Goal: Task Accomplishment & Management: Use online tool/utility

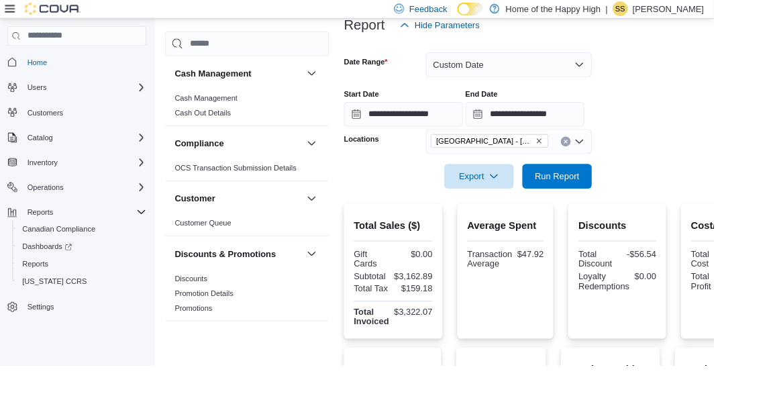
scroll to position [160, 0]
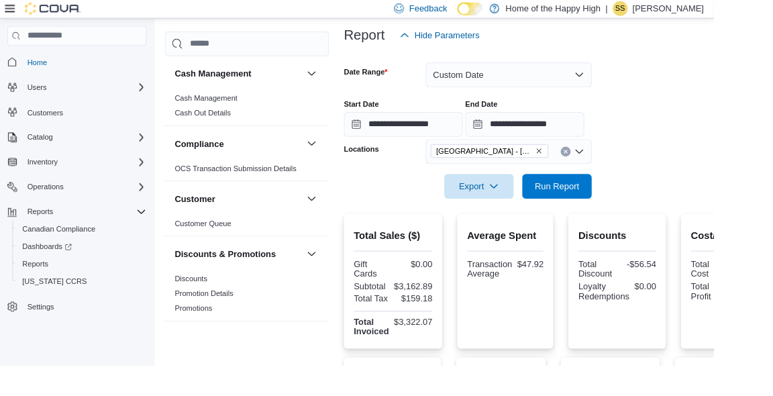
click at [633, 119] on div "End Date" at bounding box center [568, 113] width 129 height 11
click at [633, 139] on input "**********" at bounding box center [568, 135] width 129 height 27
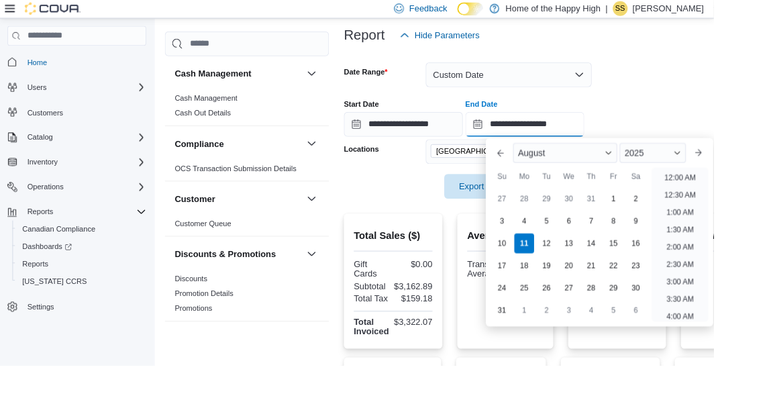
scroll to position [643, 0]
click at [752, 303] on li "8:00 PM" at bounding box center [736, 301] width 41 height 16
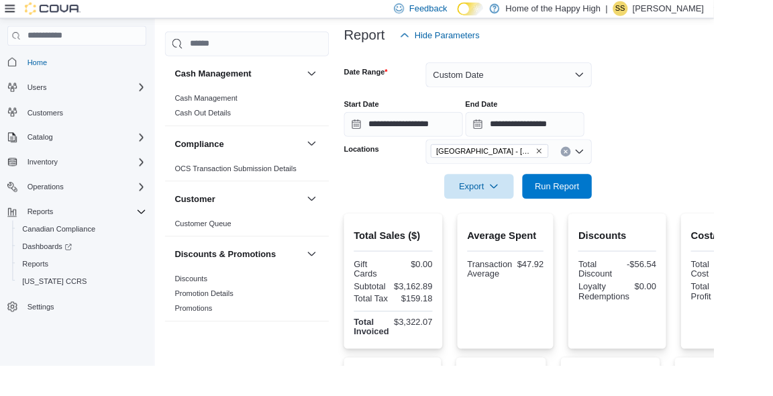
type input "**********"
click at [618, 199] on span "Run Report" at bounding box center [603, 201] width 48 height 13
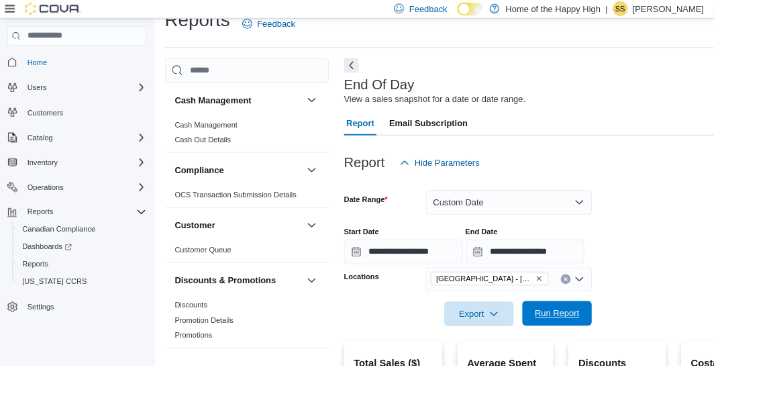
scroll to position [15, 0]
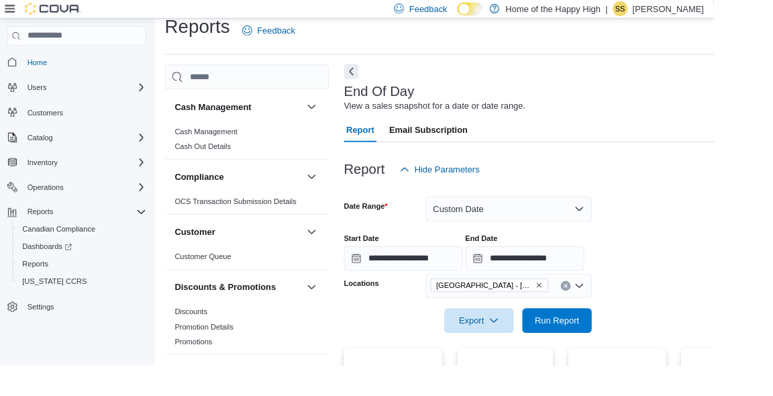
click at [387, 78] on button "Next" at bounding box center [381, 77] width 16 height 16
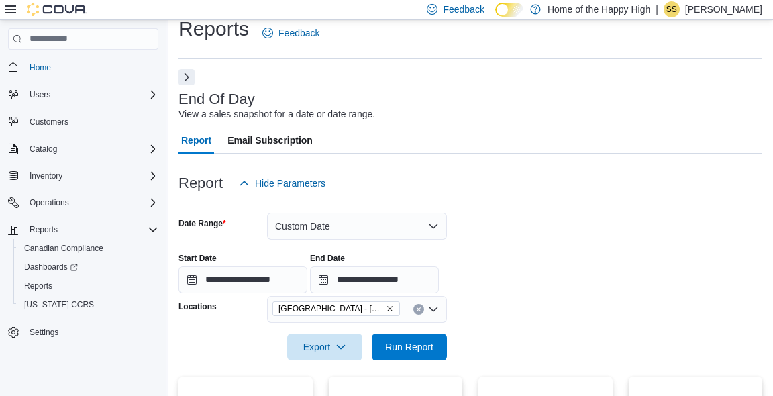
click at [187, 85] on button "Next" at bounding box center [187, 77] width 16 height 16
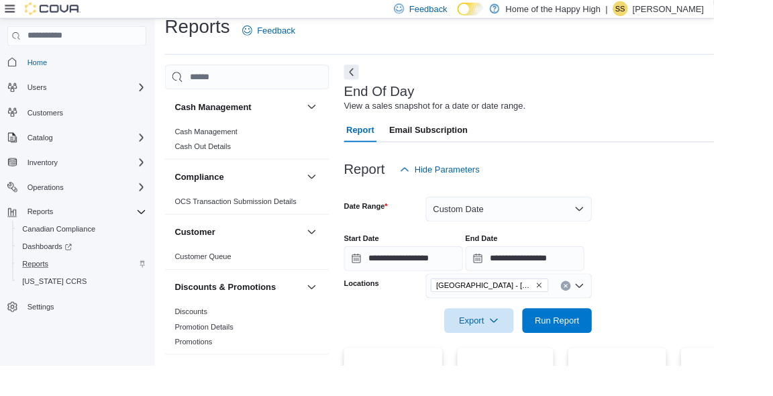
click at [113, 285] on div "Reports" at bounding box center [89, 286] width 140 height 16
click at [45, 289] on span "Reports" at bounding box center [38, 286] width 28 height 11
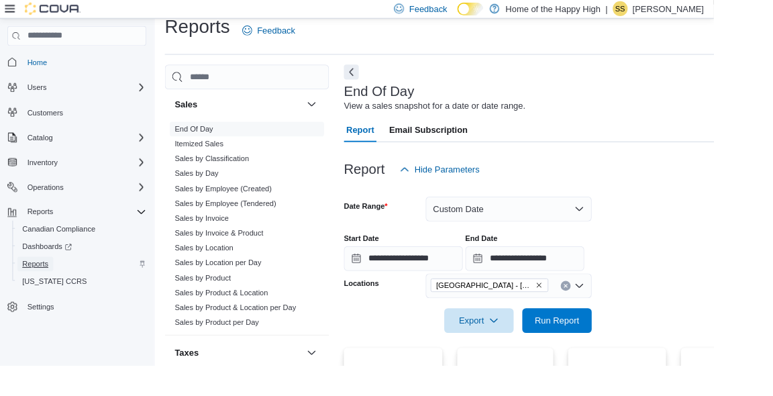
scroll to position [874, 0]
click at [227, 193] on link "Sales by Day" at bounding box center [213, 188] width 48 height 9
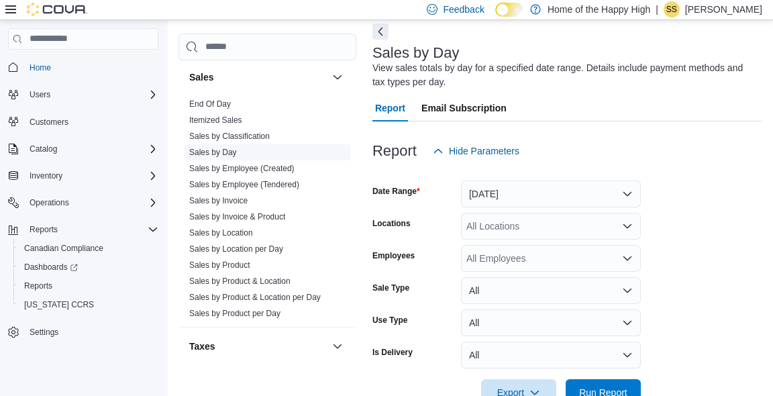
scroll to position [60, 0]
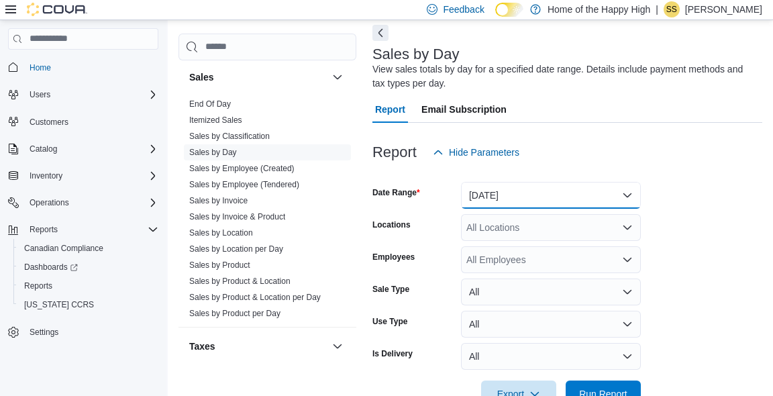
click at [618, 209] on button "[DATE]" at bounding box center [551, 195] width 180 height 27
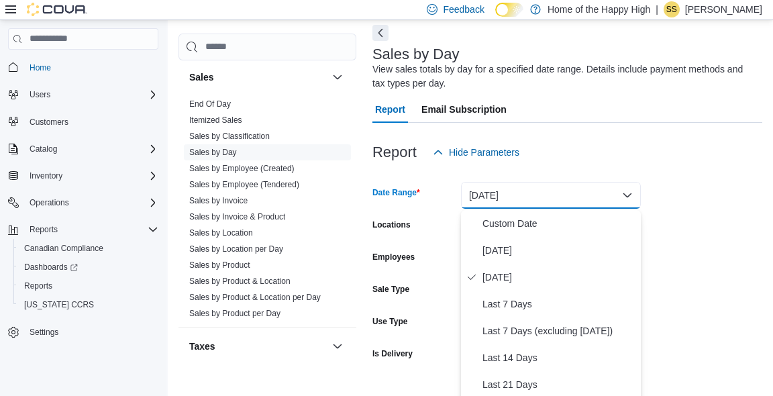
click at [618, 203] on button "[DATE]" at bounding box center [551, 195] width 180 height 27
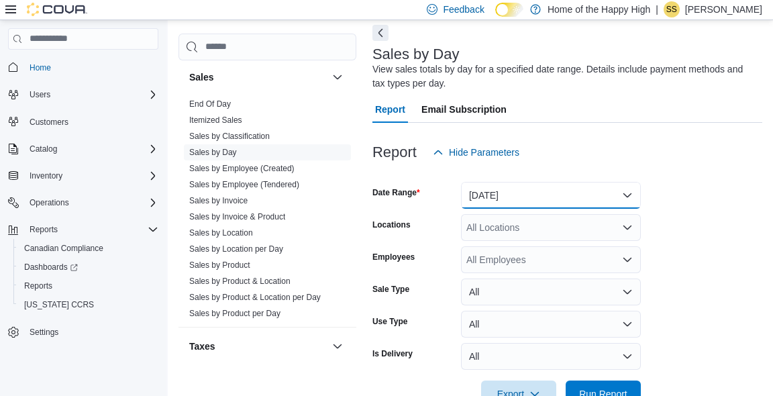
click at [618, 193] on button "[DATE]" at bounding box center [551, 195] width 180 height 27
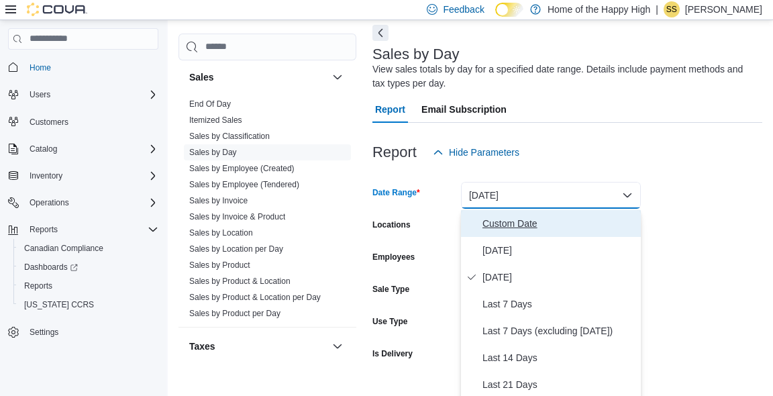
click at [590, 223] on span "Custom Date" at bounding box center [559, 224] width 153 height 16
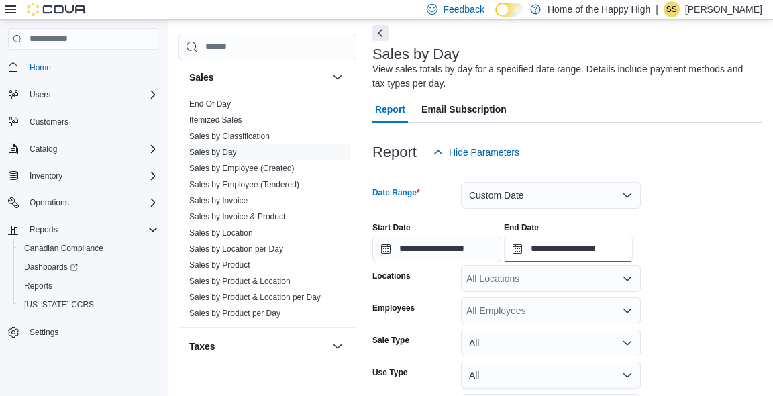
click at [630, 254] on input "**********" at bounding box center [568, 249] width 129 height 27
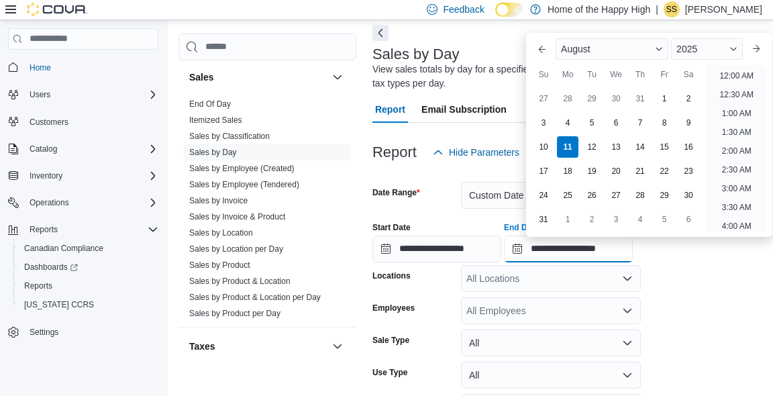
scroll to position [739, 0]
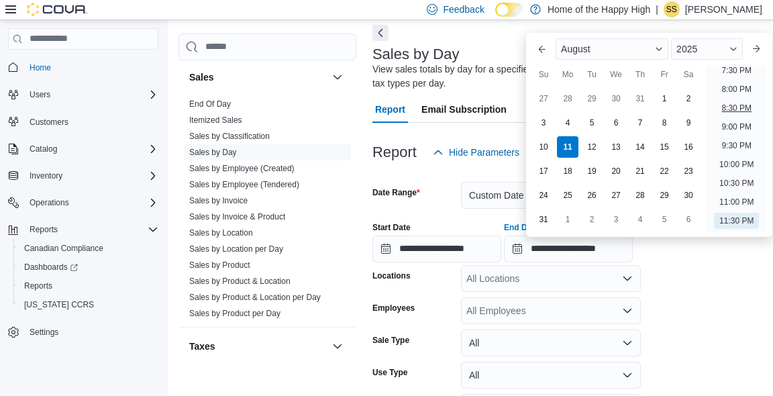
click at [750, 115] on li "8:30 PM" at bounding box center [736, 108] width 41 height 16
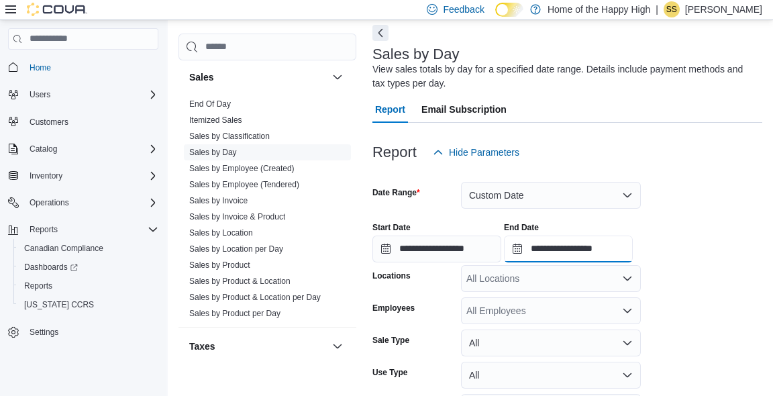
click at [633, 250] on input "**********" at bounding box center [568, 249] width 129 height 27
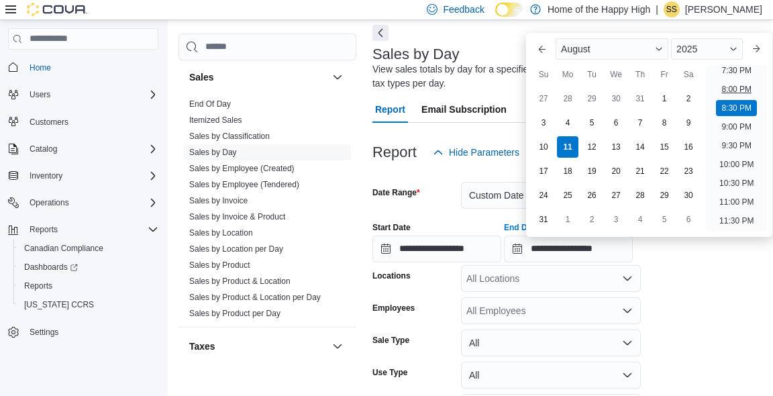
click at [750, 86] on li "8:00 PM" at bounding box center [736, 89] width 41 height 16
type input "**********"
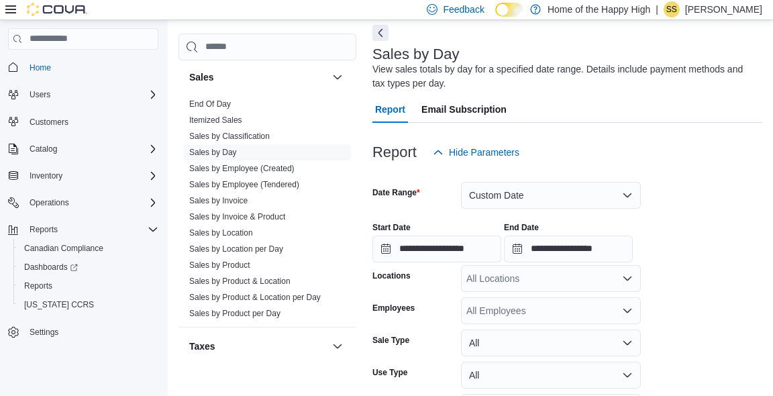
scroll to position [113, 0]
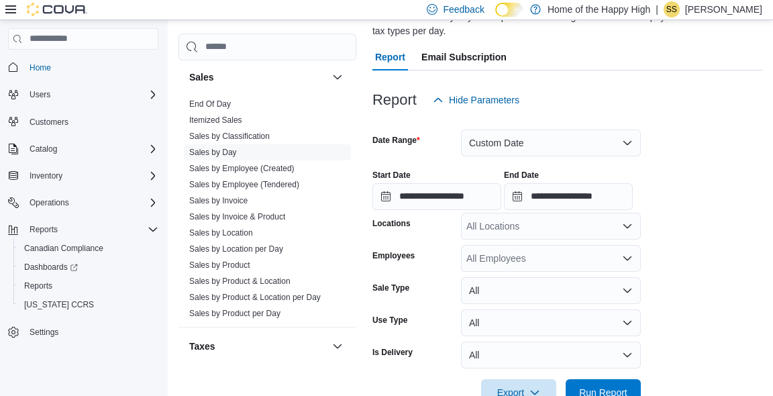
click at [626, 228] on icon "Open list of options" at bounding box center [628, 226] width 8 height 4
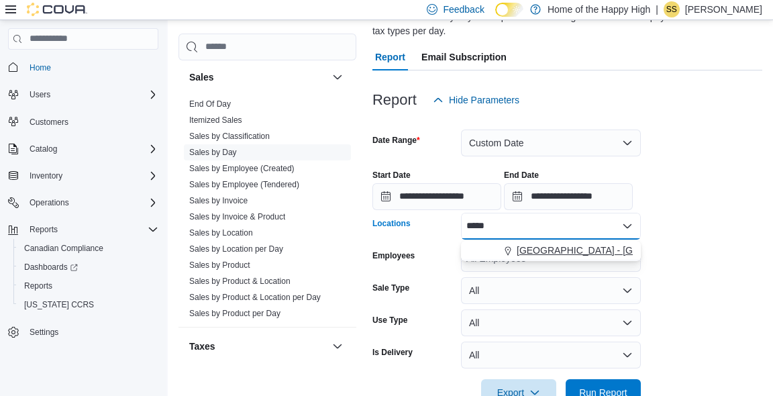
type input "*****"
click at [581, 248] on span "[GEOGRAPHIC_DATA] - [GEOGRAPHIC_DATA] - Fire & Flower" at bounding box center [651, 250] width 269 height 13
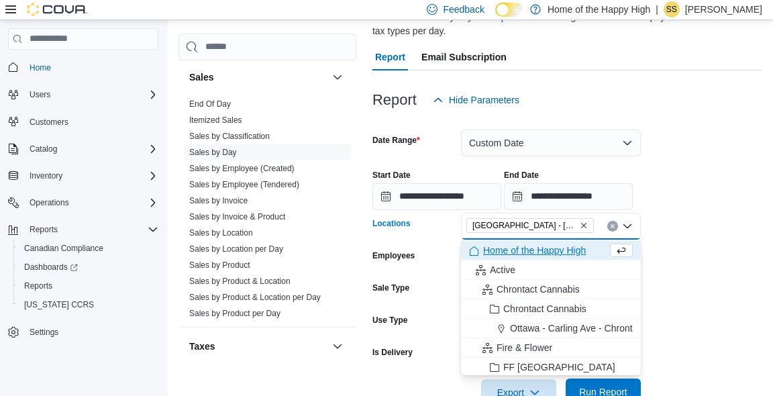
click at [611, 395] on span "Run Report" at bounding box center [603, 391] width 48 height 13
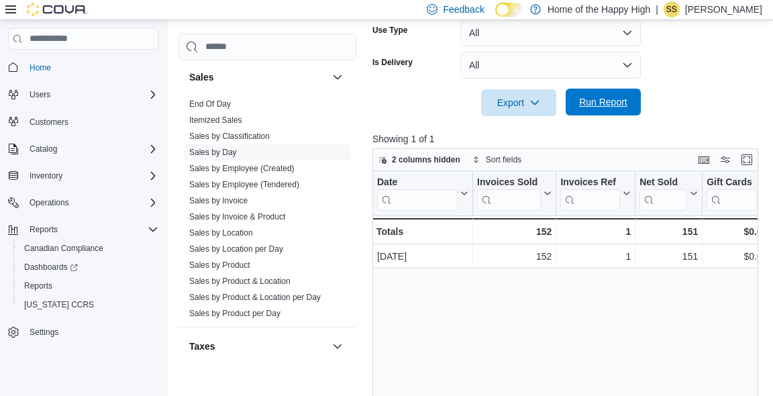
scroll to position [402, 0]
click at [224, 395] on div "Cash Management Cash Management Cash Out Details Compliance OCS Transaction Sub…" at bounding box center [471, 74] width 584 height 783
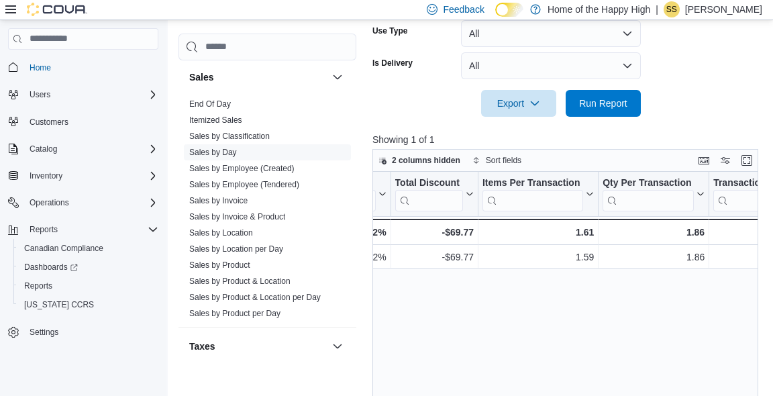
scroll to position [0, 902]
